Goal: Task Accomplishment & Management: Manage account settings

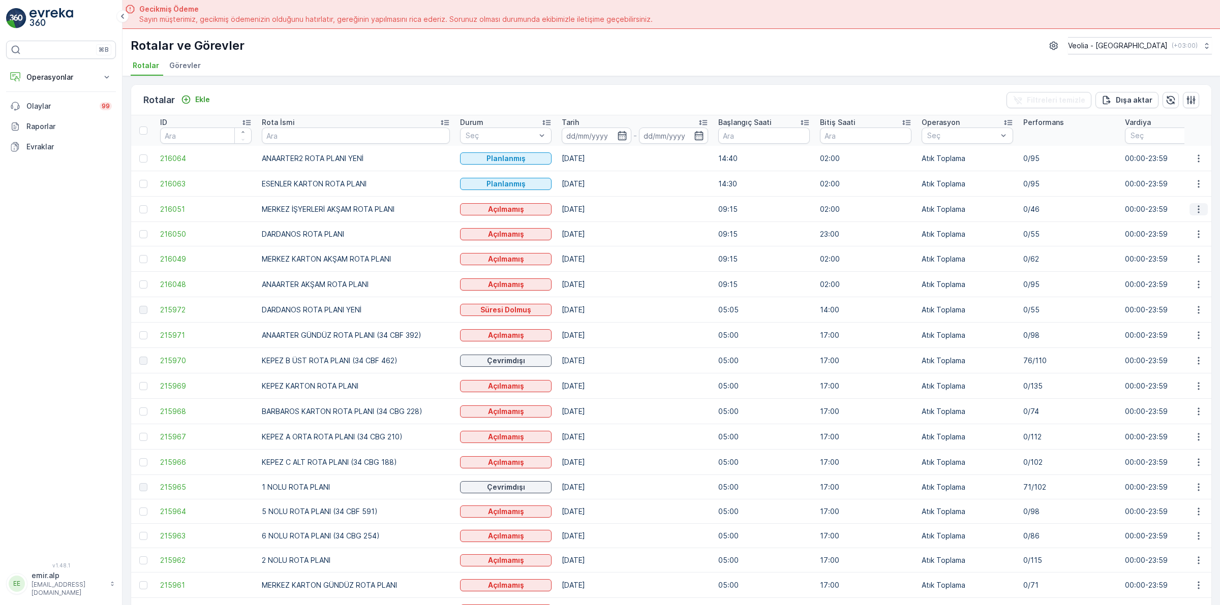
click at [1195, 211] on icon "button" at bounding box center [1198, 209] width 10 height 10
click at [1175, 269] on span "Atanan Kişiyi Değiştir" at bounding box center [1169, 267] width 71 height 10
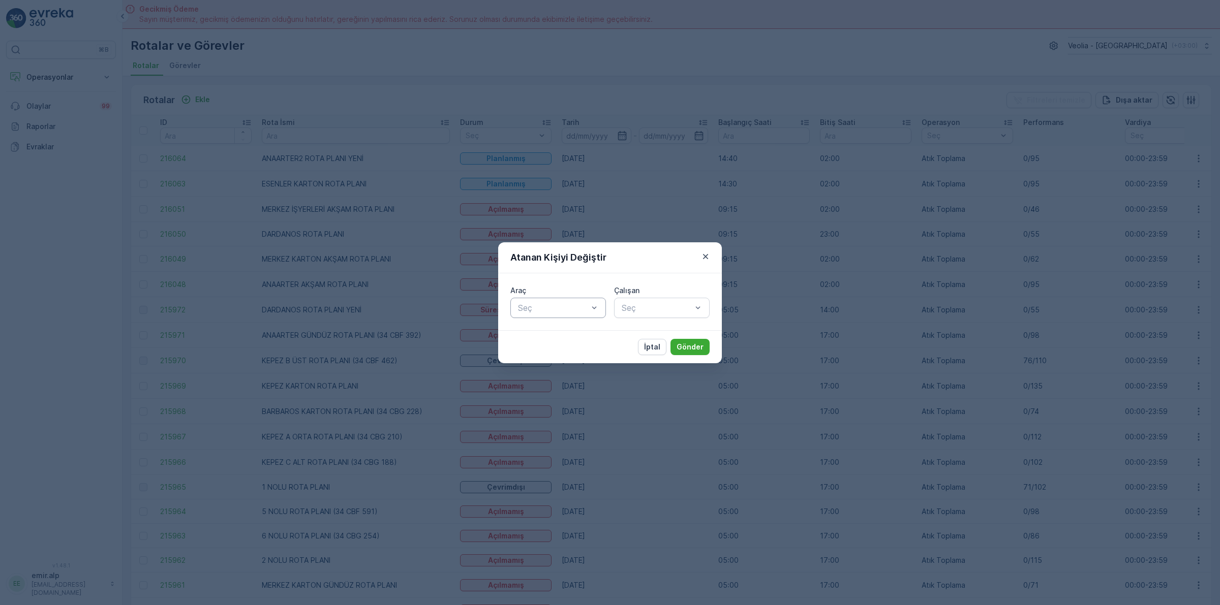
click at [588, 307] on div at bounding box center [553, 307] width 72 height 9
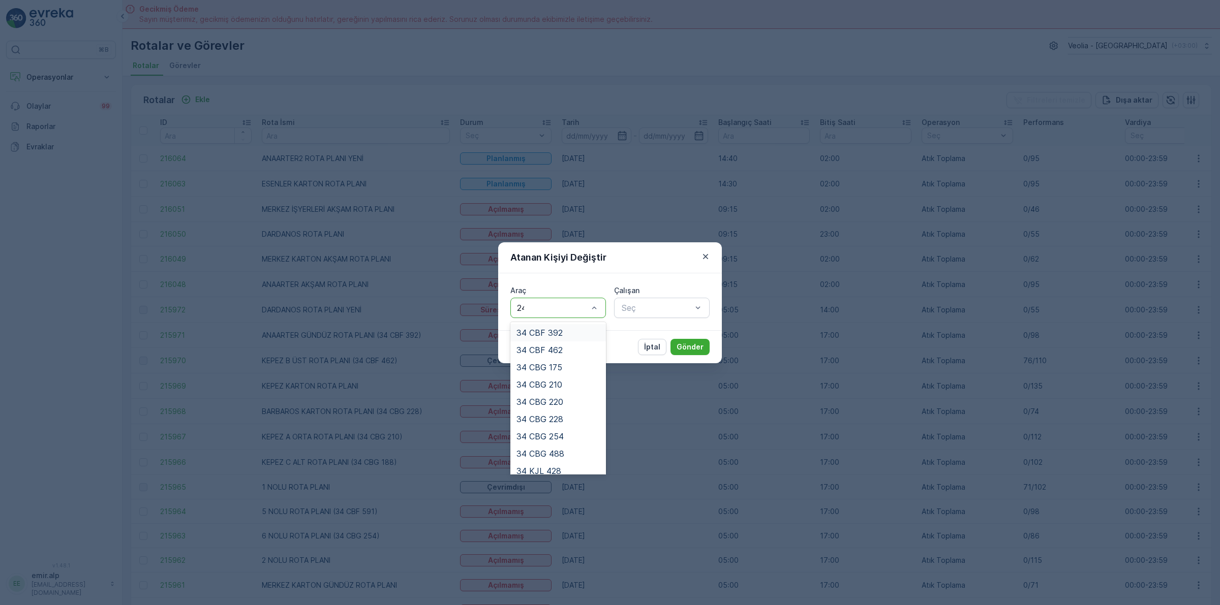
type input "242"
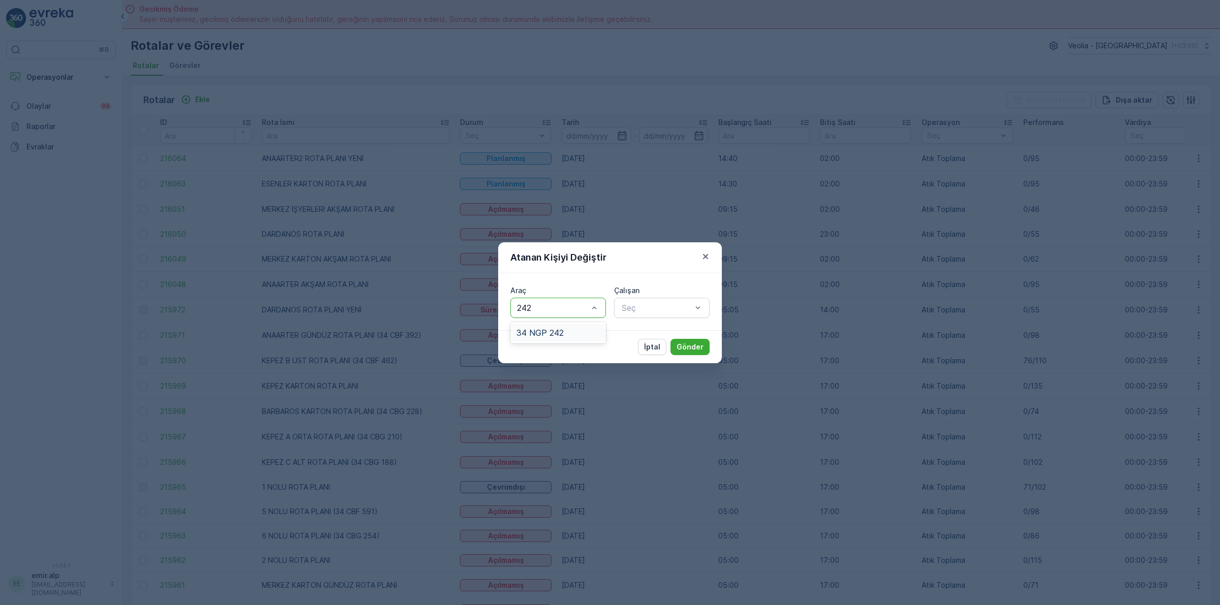
drag, startPoint x: 580, startPoint y: 334, endPoint x: 646, endPoint y: 320, distance: 67.0
click at [592, 335] on div "34 NGP 242" at bounding box center [557, 332] width 83 height 9
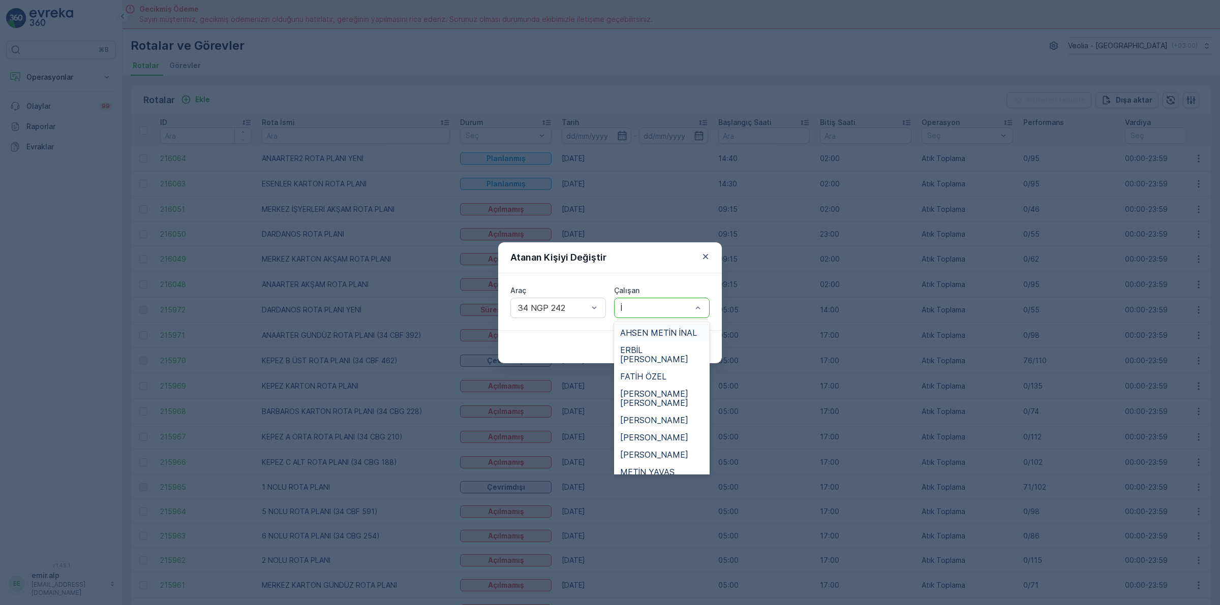
type input "İS"
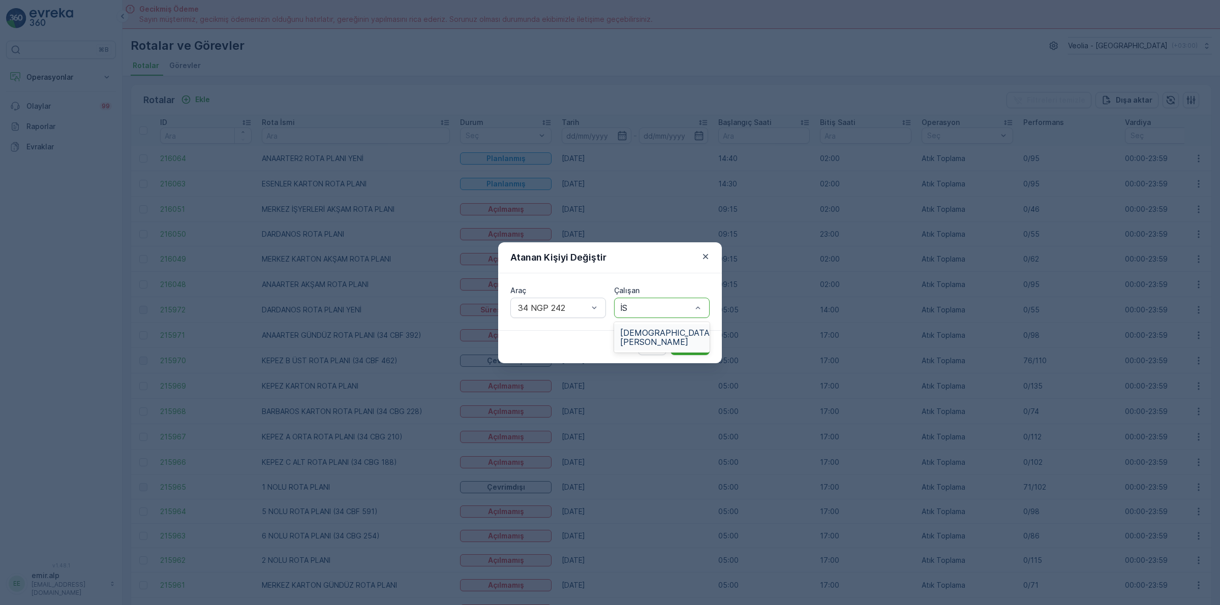
click at [692, 333] on div "[DEMOGRAPHIC_DATA][PERSON_NAME]" at bounding box center [661, 337] width 83 height 18
click at [692, 352] on button "Gönder" at bounding box center [689, 347] width 39 height 16
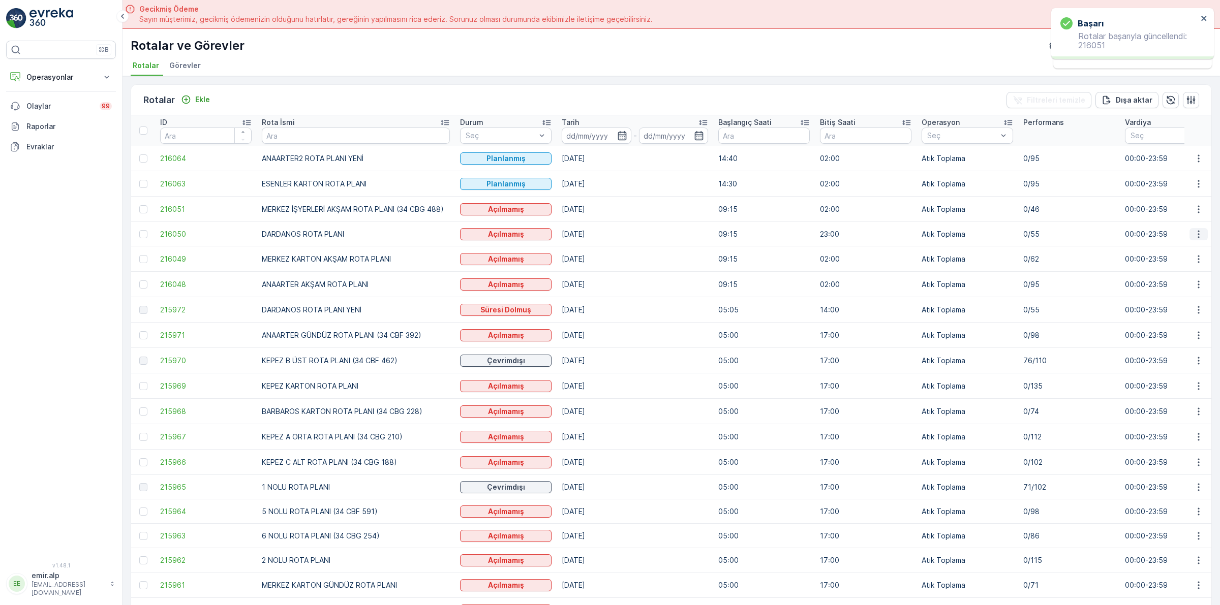
click at [1195, 235] on icon "button" at bounding box center [1198, 234] width 10 height 10
click at [1188, 295] on span "Atanan Kişiyi Değiştir" at bounding box center [1169, 292] width 71 height 10
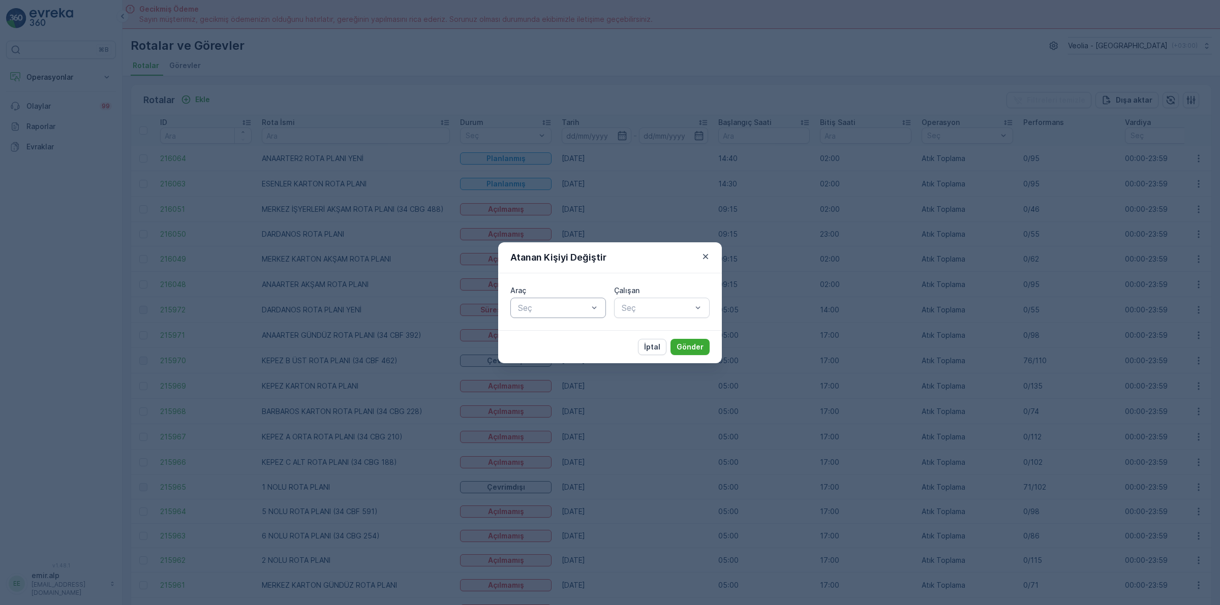
click at [542, 304] on div at bounding box center [553, 307] width 72 height 9
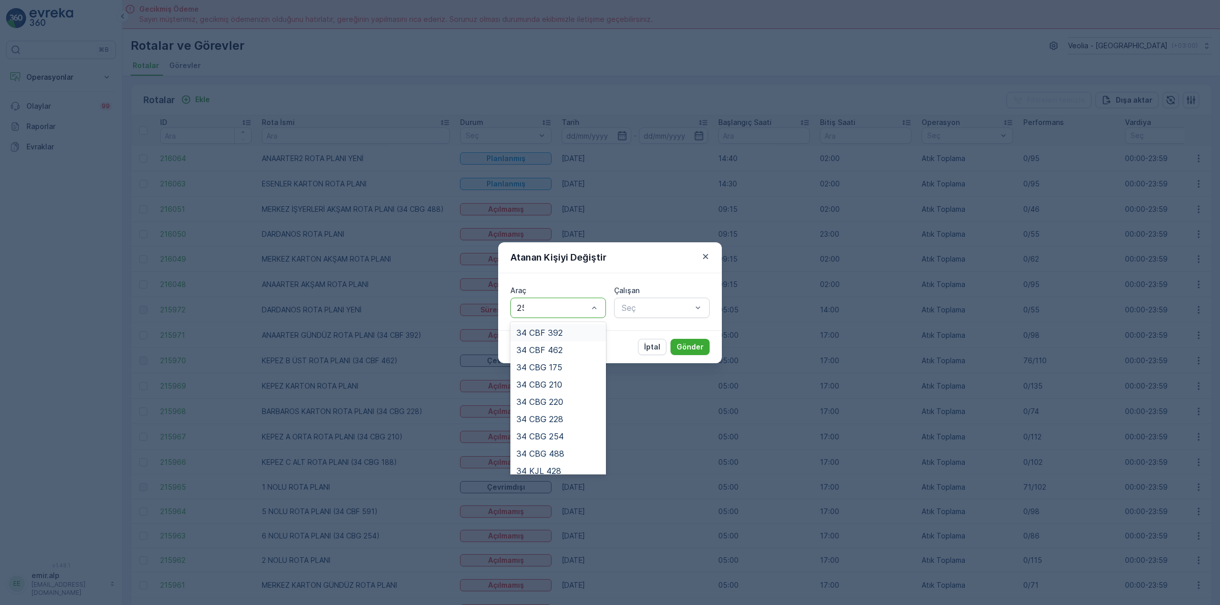
type input "254"
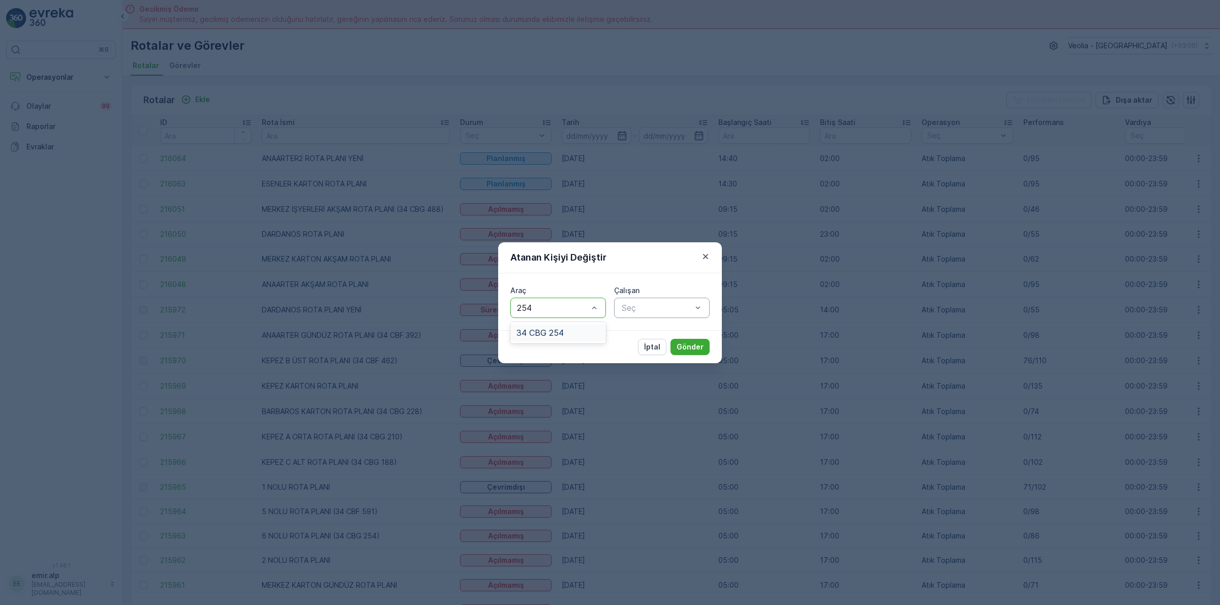
drag, startPoint x: 531, startPoint y: 328, endPoint x: 633, endPoint y: 305, distance: 104.6
click at [536, 329] on span "34 CBG 254" at bounding box center [539, 332] width 47 height 9
type input "EZE"
click at [660, 329] on span "[PERSON_NAME]" at bounding box center [654, 332] width 68 height 9
click at [689, 352] on p "Gönder" at bounding box center [689, 347] width 27 height 10
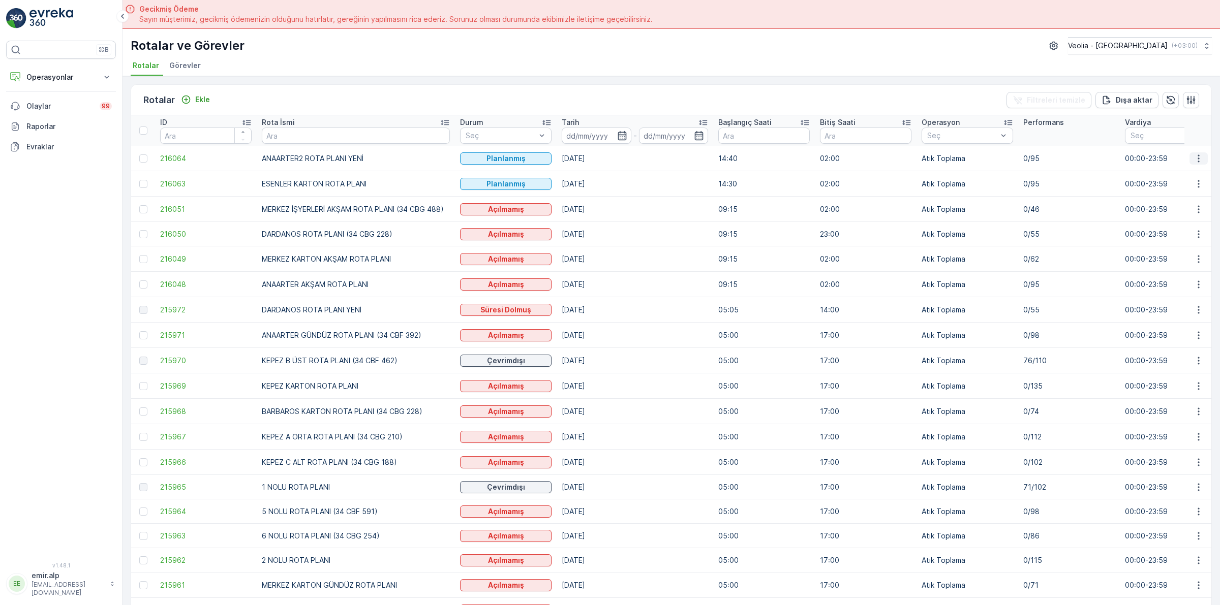
click at [1199, 154] on icon "button" at bounding box center [1198, 158] width 10 height 10
click at [1185, 211] on span "Atanan Kişiyi Değiştir" at bounding box center [1169, 216] width 71 height 10
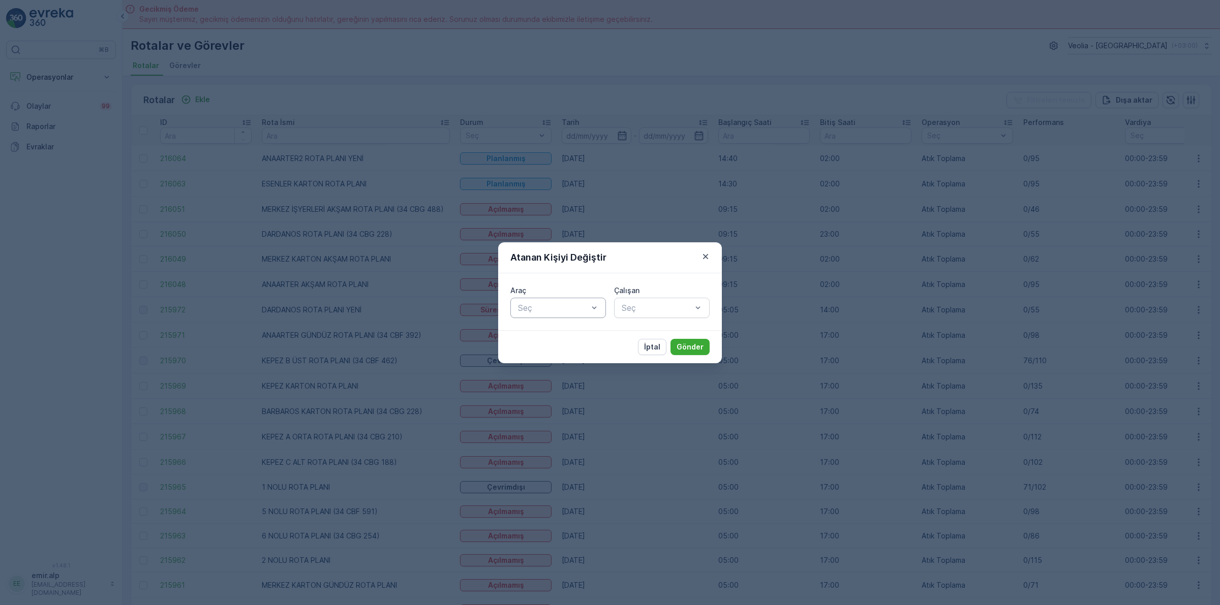
click at [586, 306] on div at bounding box center [553, 307] width 72 height 9
type input "886"
click at [572, 329] on div "34 NJA 886" at bounding box center [557, 332] width 83 height 9
click at [630, 300] on div "Seç" at bounding box center [662, 308] width 96 height 20
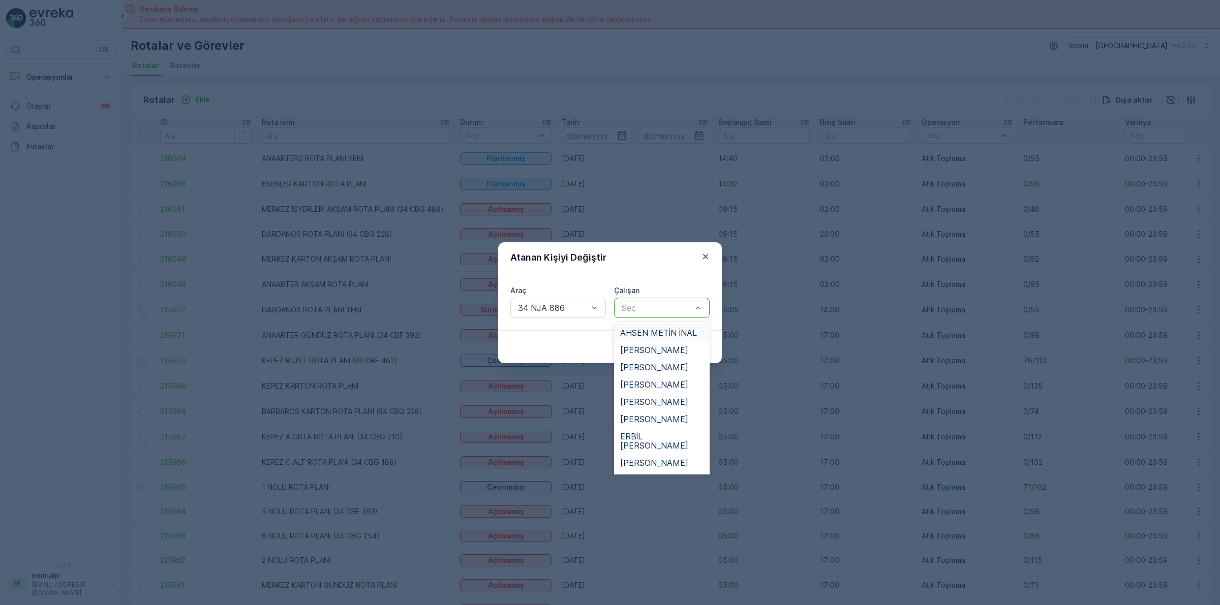
type input "U"
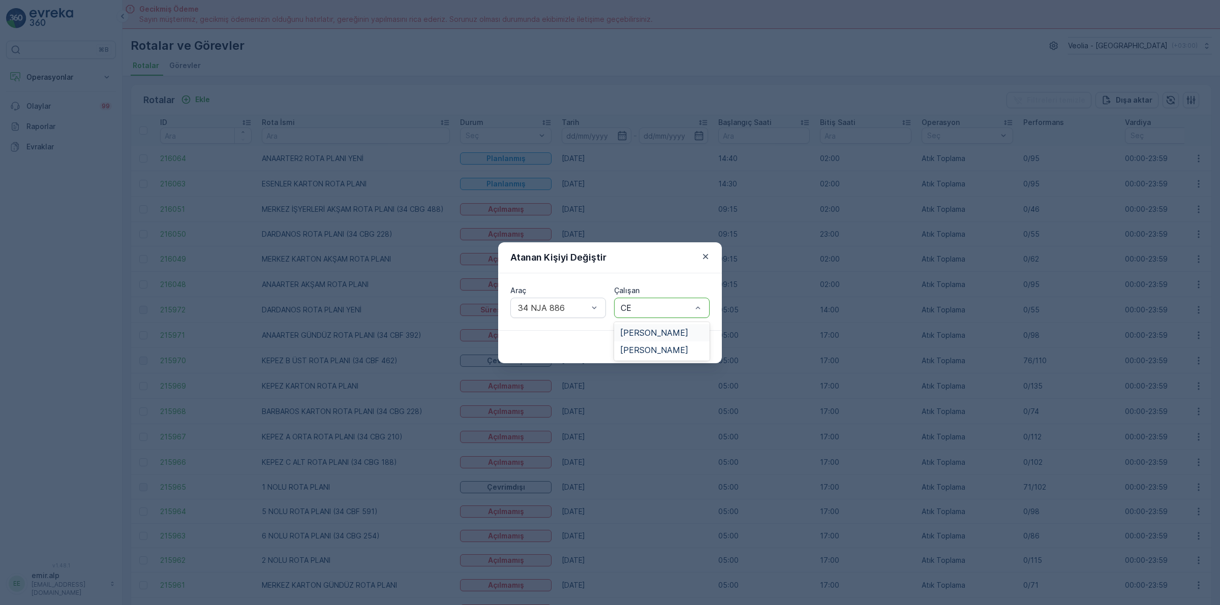
type input "CEY"
click at [639, 325] on div "[PERSON_NAME]" at bounding box center [662, 332] width 96 height 17
click at [686, 341] on button "Gönder" at bounding box center [689, 347] width 39 height 16
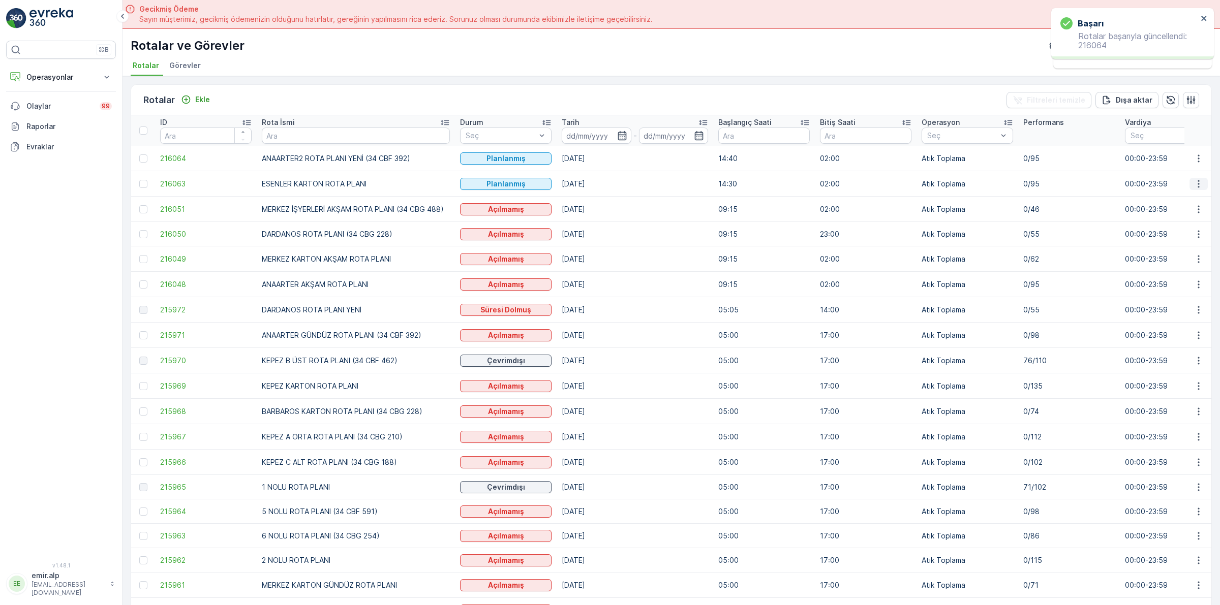
click at [1194, 188] on icon "button" at bounding box center [1198, 184] width 10 height 10
click at [1187, 241] on span "Atanan Kişiyi Değiştir" at bounding box center [1169, 242] width 71 height 10
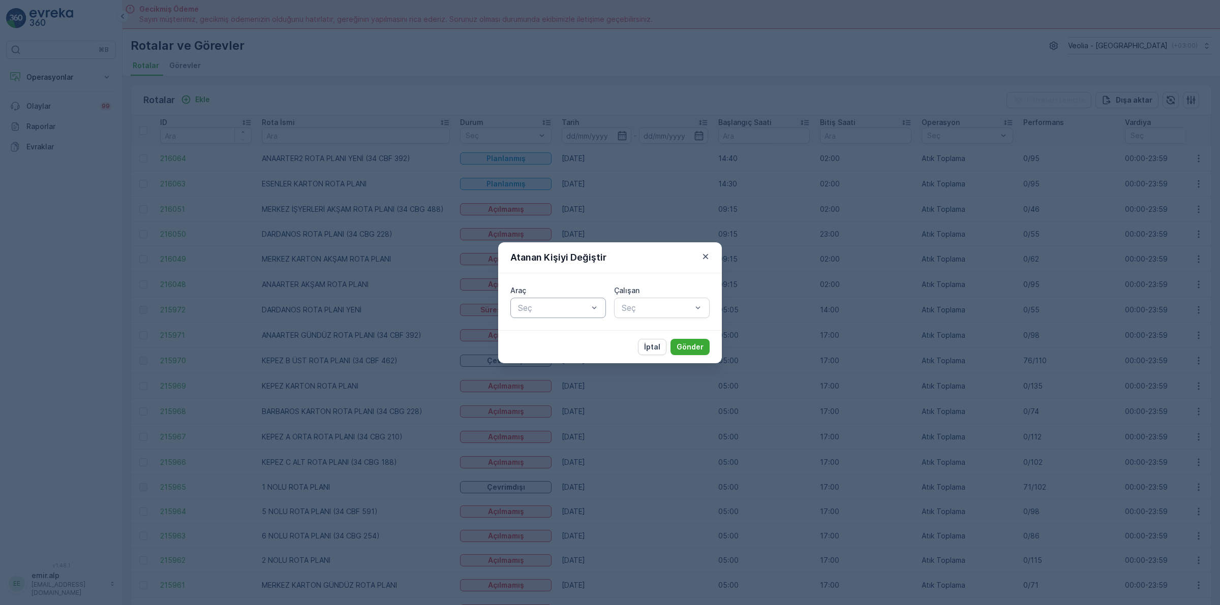
click at [572, 300] on div "Seç" at bounding box center [558, 308] width 96 height 20
type input "462"
click at [583, 329] on div "34 CBF 462" at bounding box center [557, 332] width 83 height 9
click at [674, 305] on div at bounding box center [657, 307] width 72 height 9
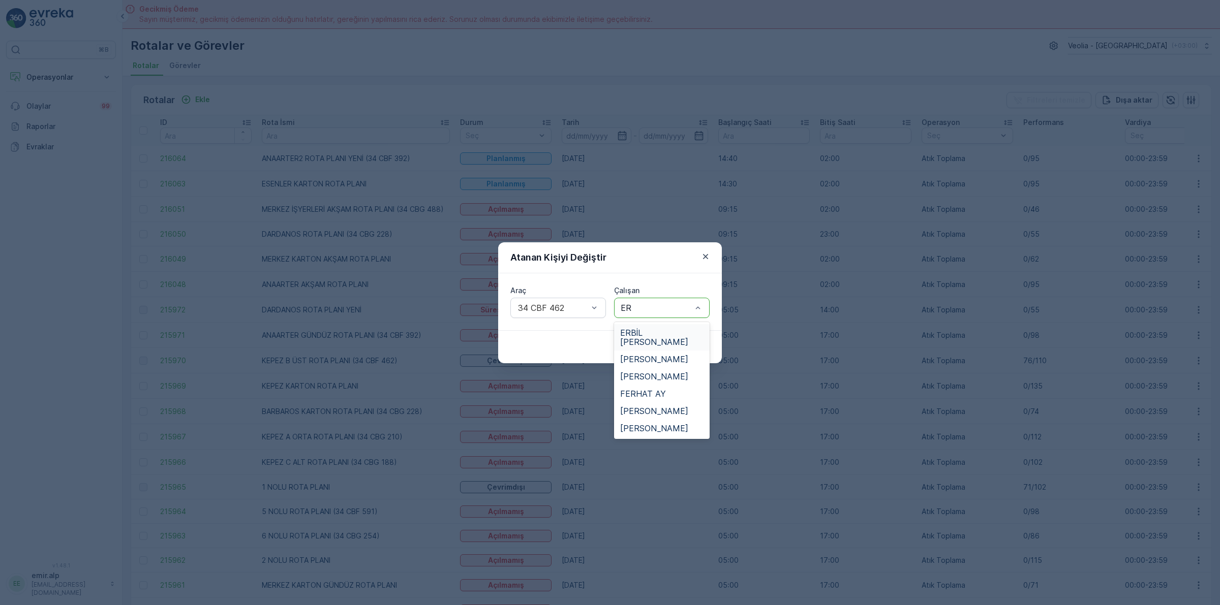
type input "[PERSON_NAME]"
click at [674, 328] on span "ERBİL [PERSON_NAME]" at bounding box center [661, 337] width 83 height 18
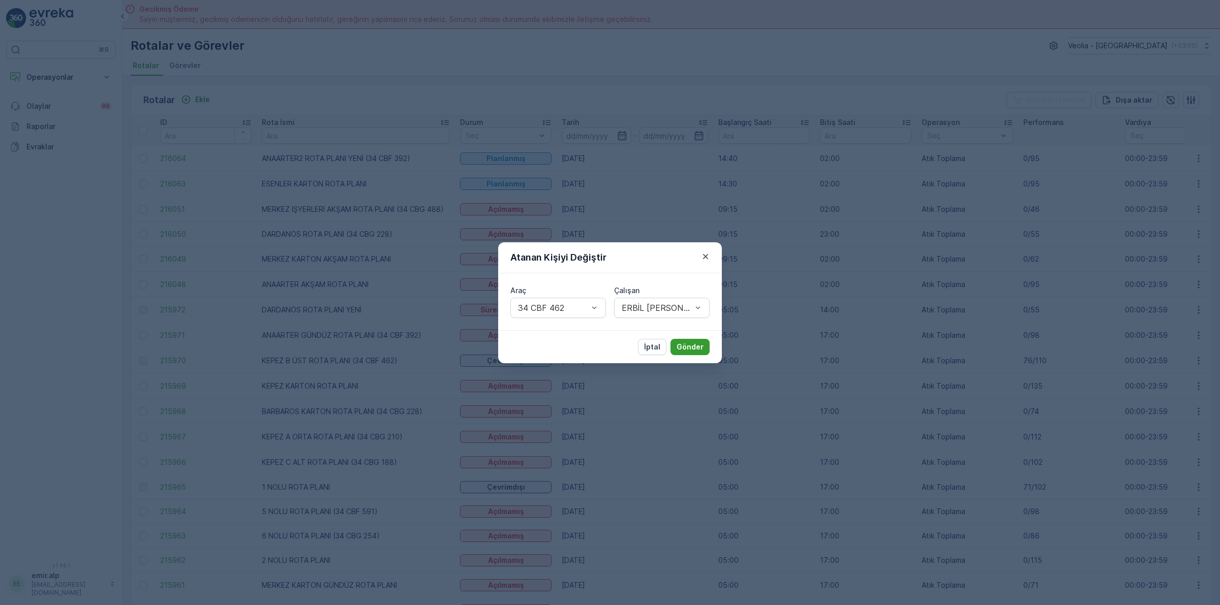
click at [692, 347] on p "Gönder" at bounding box center [689, 347] width 27 height 10
